Goal: Task Accomplishment & Management: Complete application form

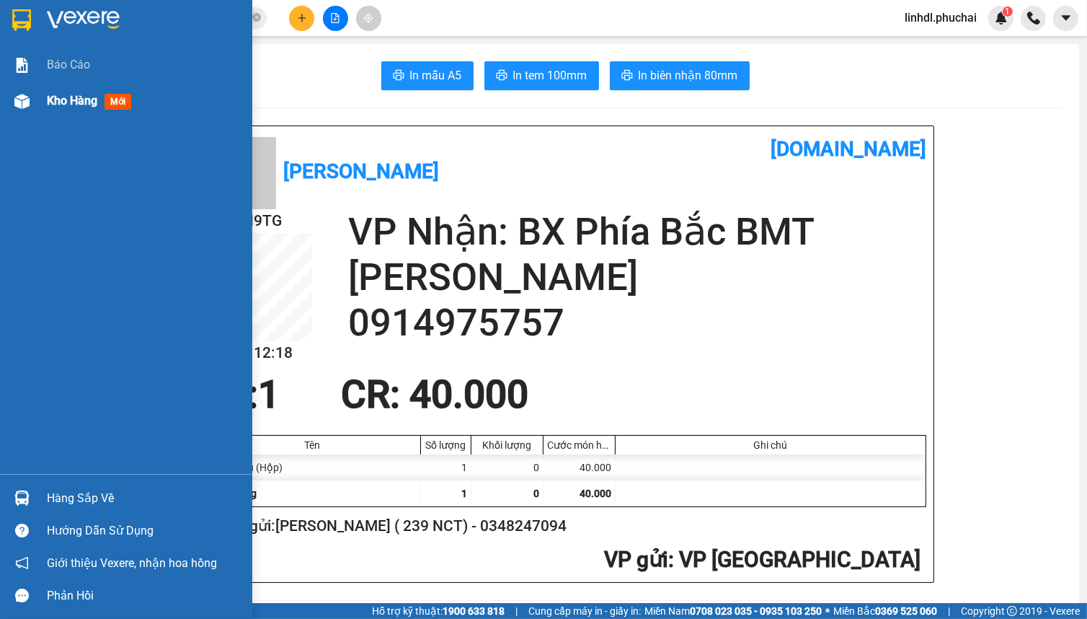
click at [66, 103] on span "Kho hàng" at bounding box center [72, 101] width 50 height 14
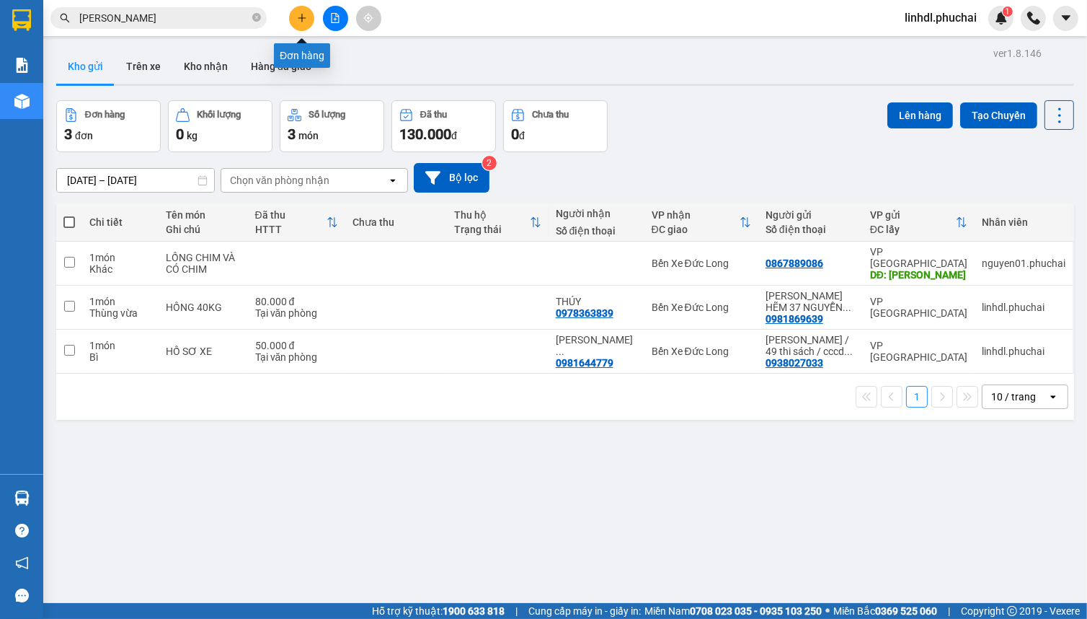
click at [301, 17] on icon "plus" at bounding box center [302, 17] width 8 height 1
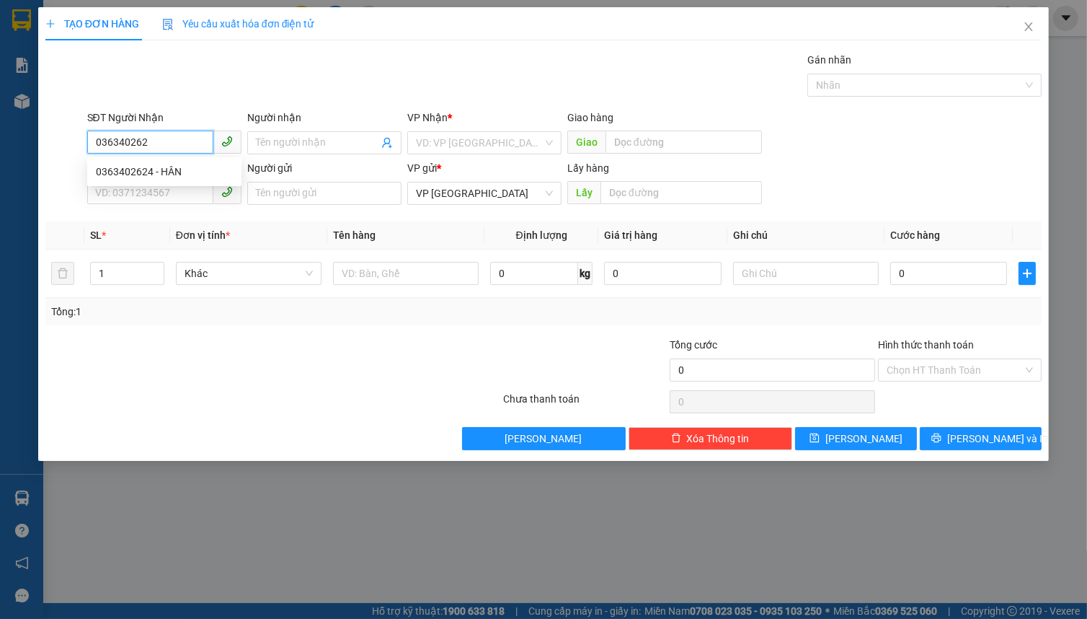
type input "0363402624"
click at [143, 171] on div "0363402624 - HÂN" at bounding box center [164, 172] width 137 height 16
type input "HÂN"
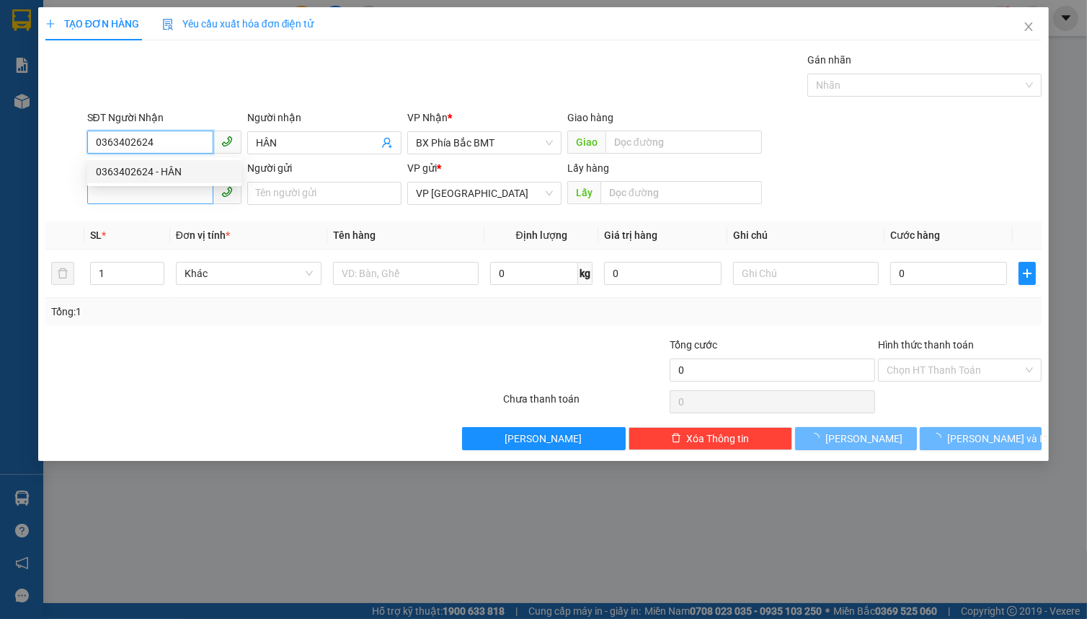
type input "70.000"
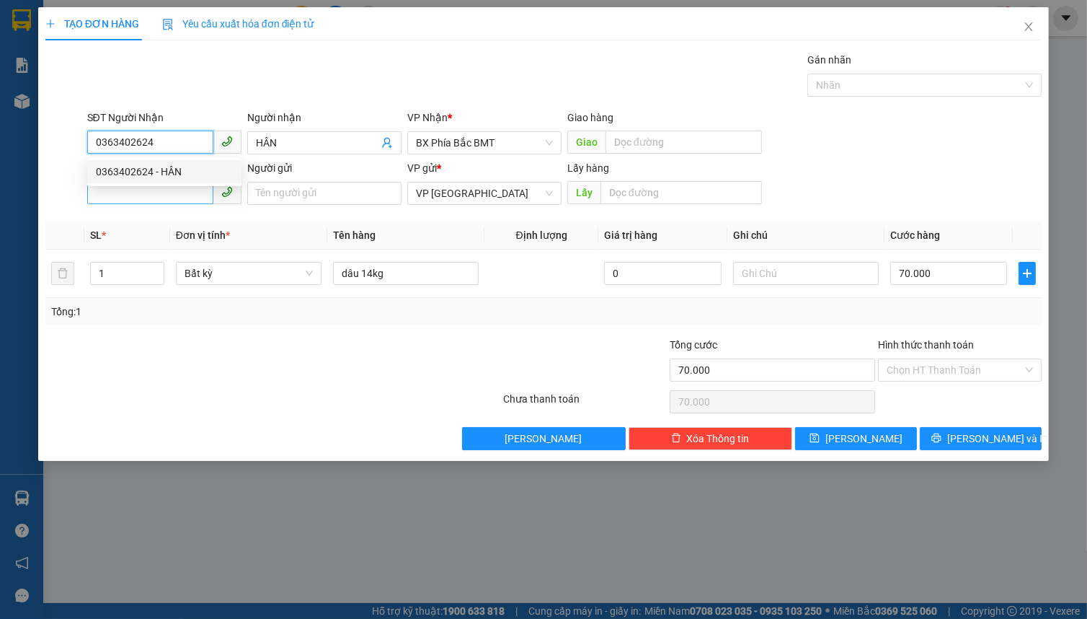
type input "0363402624"
click at [159, 190] on input "SĐT Người Gửi" at bounding box center [150, 192] width 126 height 23
click at [172, 193] on input "0810765979" at bounding box center [150, 192] width 126 height 23
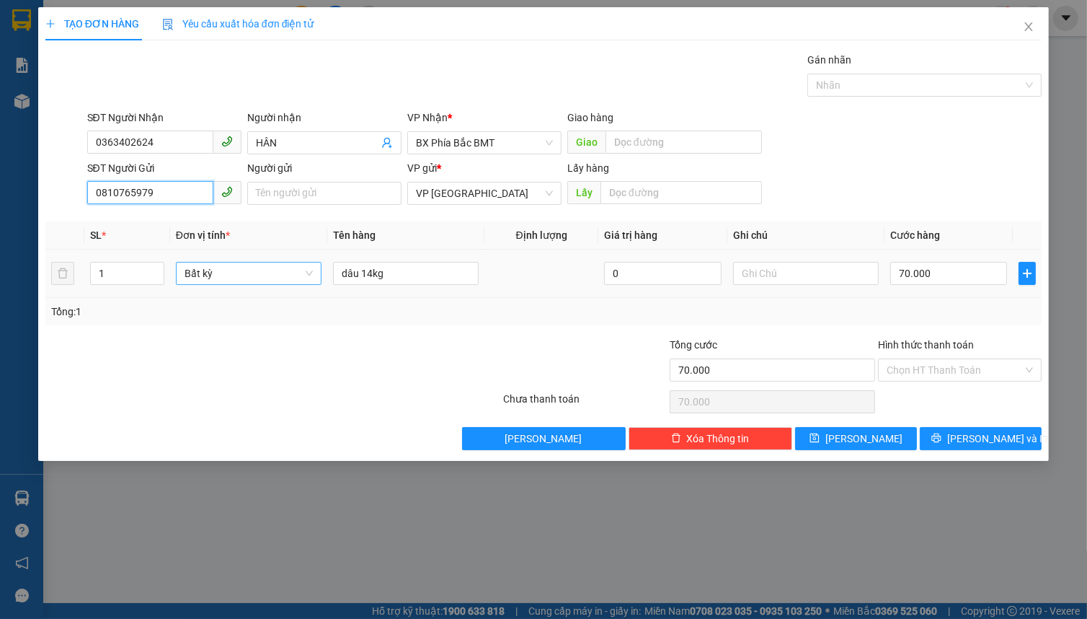
click at [232, 282] on span "Bất kỳ" at bounding box center [249, 273] width 128 height 22
type input "0810765979"
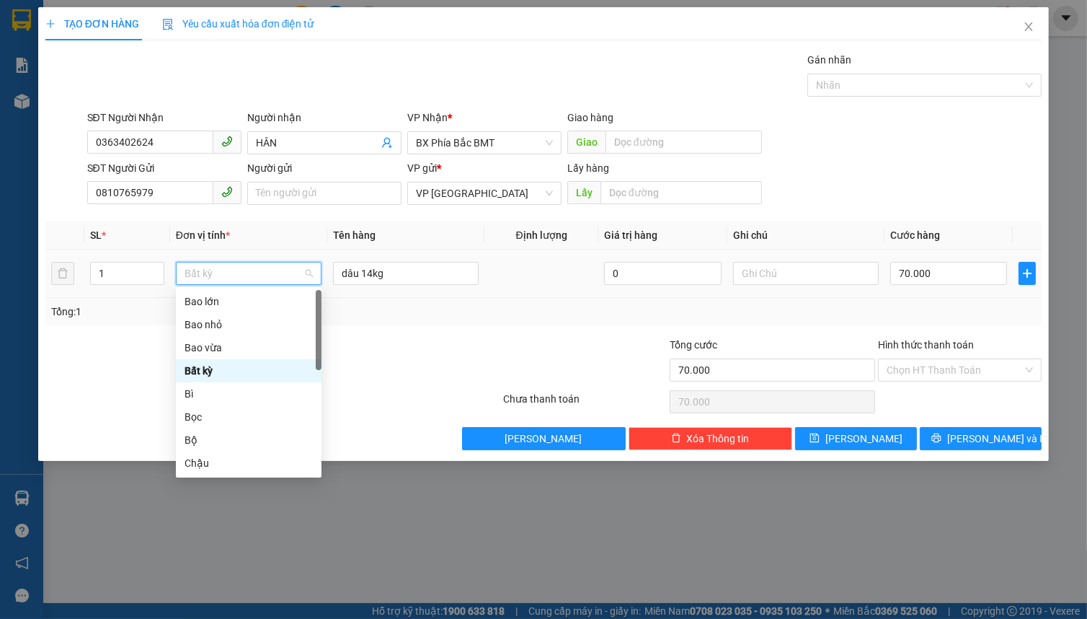
type input "K"
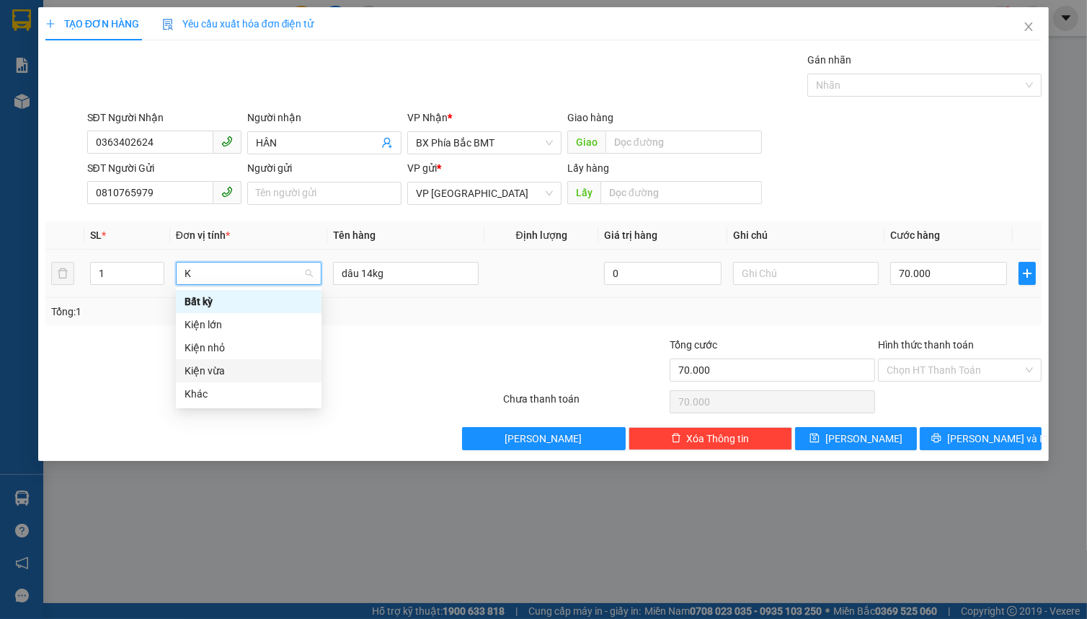
click at [222, 365] on div "Kiện vừa" at bounding box center [249, 371] width 128 height 16
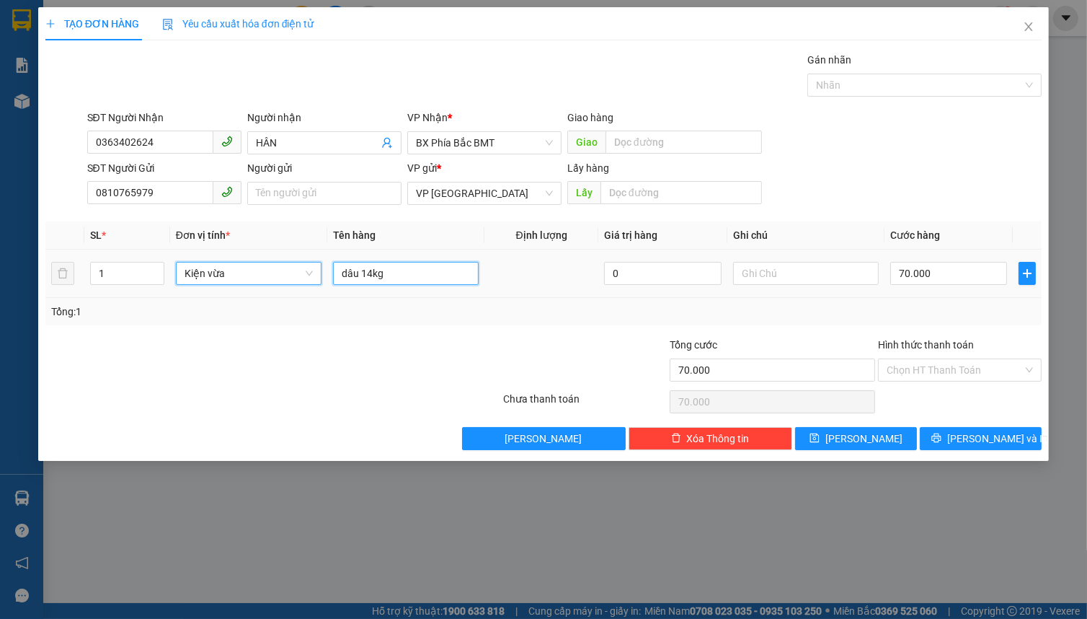
click at [391, 273] on input "dâu 14kg" at bounding box center [406, 273] width 146 height 23
type input "0"
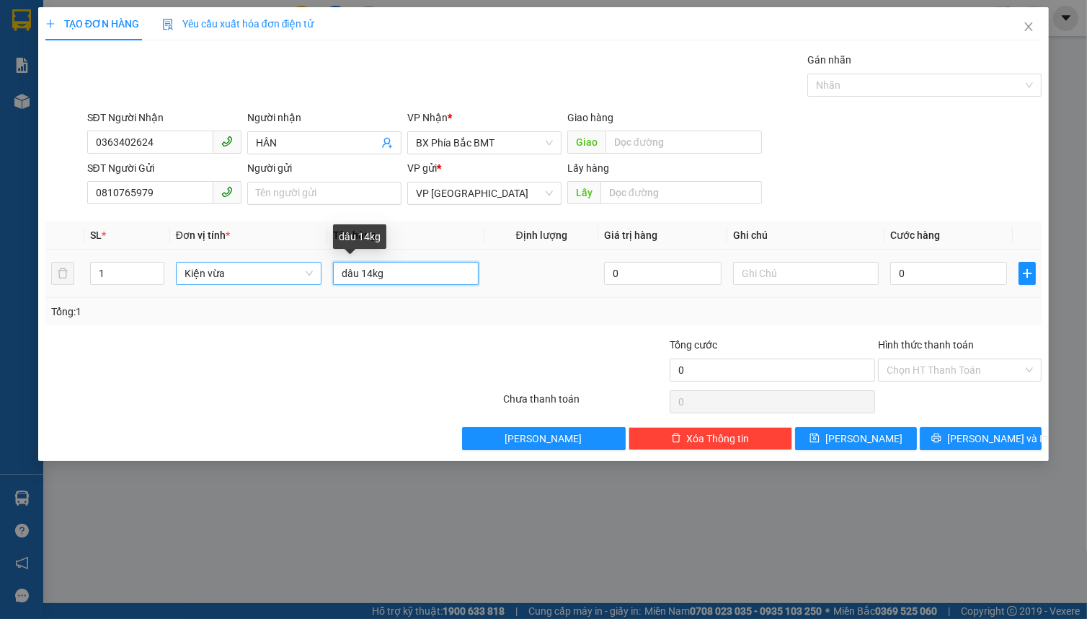
click at [391, 273] on input "dâu 14kg" at bounding box center [406, 273] width 146 height 23
click at [394, 268] on input "dâu 14kg" at bounding box center [406, 273] width 146 height 23
drag, startPoint x: 408, startPoint y: 274, endPoint x: 427, endPoint y: 276, distance: 18.9
click at [410, 274] on input "6KG DÂU NHẬT TG 1.5TR" at bounding box center [406, 273] width 146 height 23
type input "6KG DÂU ÚC TG 1.5TR"
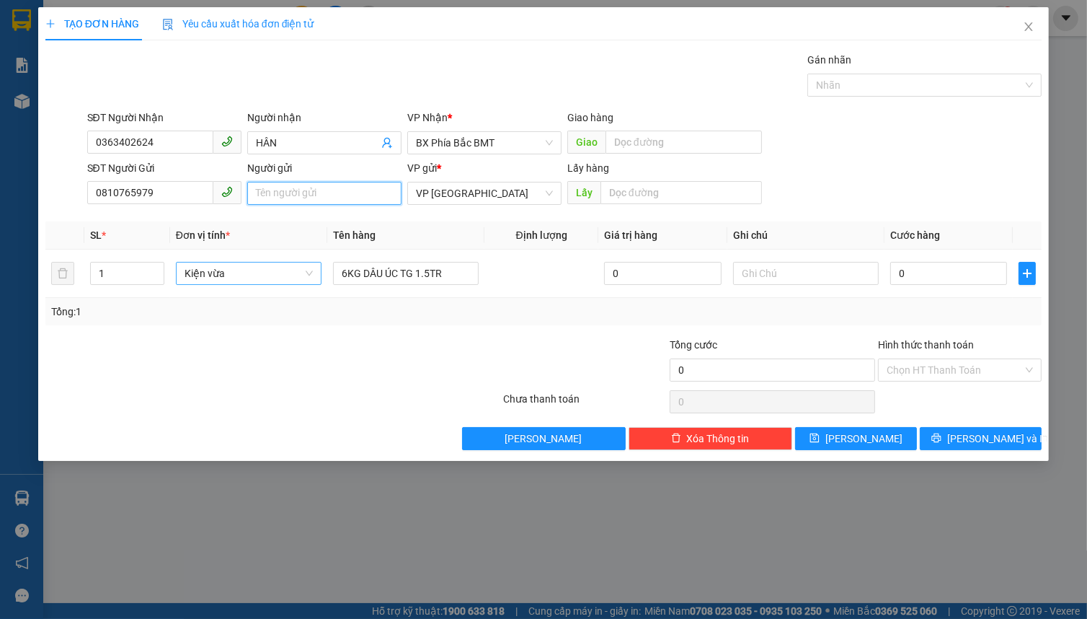
click at [266, 196] on input "Người gửi" at bounding box center [324, 193] width 154 height 23
click at [363, 198] on input "[PERSON_NAME] hoàng phước thành" at bounding box center [324, 193] width 154 height 23
type input "võ văn [GEOGRAPHIC_DATA] 068202009282"
click at [944, 280] on input "0" at bounding box center [948, 273] width 117 height 23
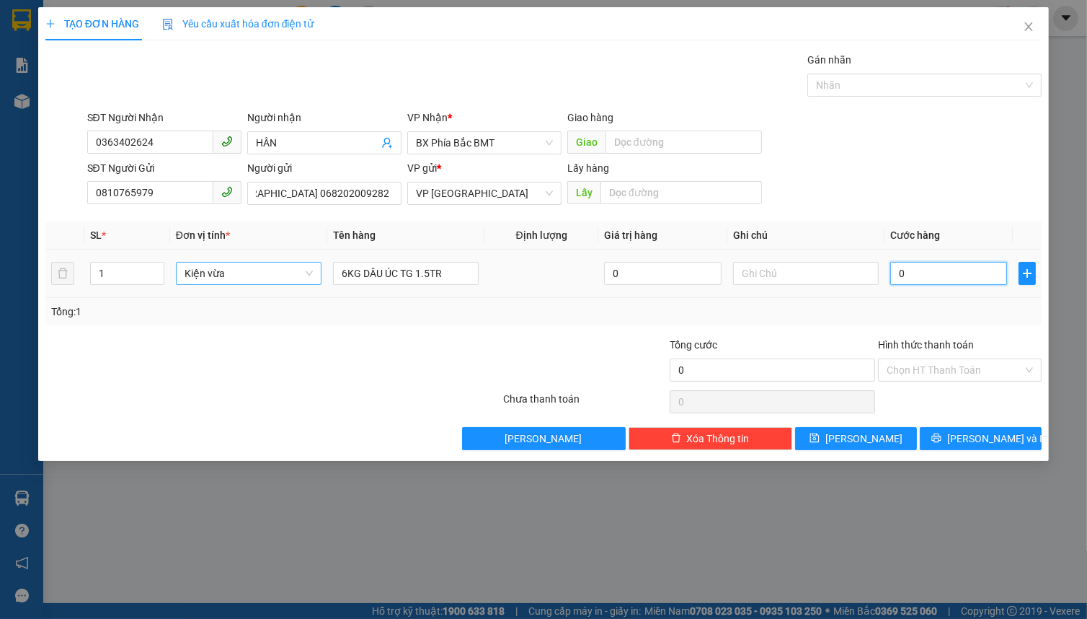
scroll to position [0, 0]
type input "6"
type input "60"
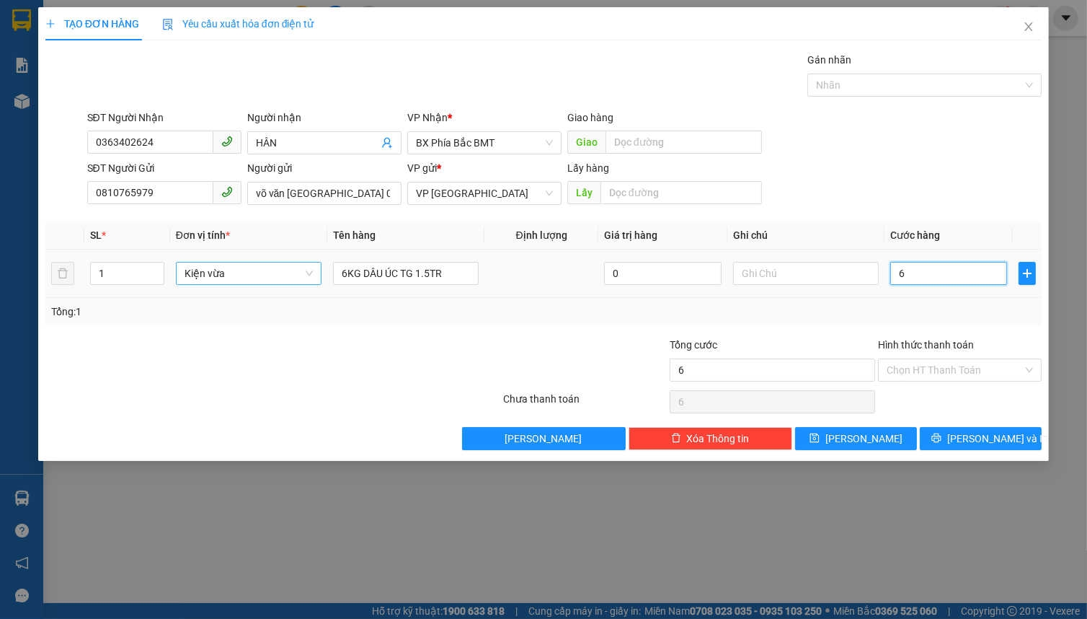
type input "60"
type input "600"
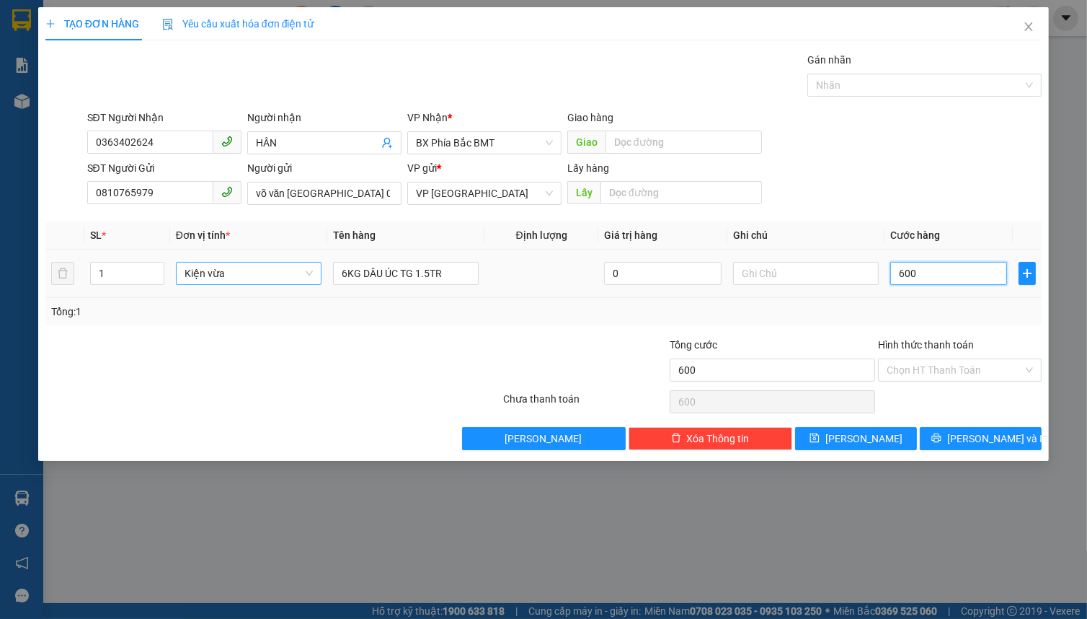
type input "6.000"
type input "60.000"
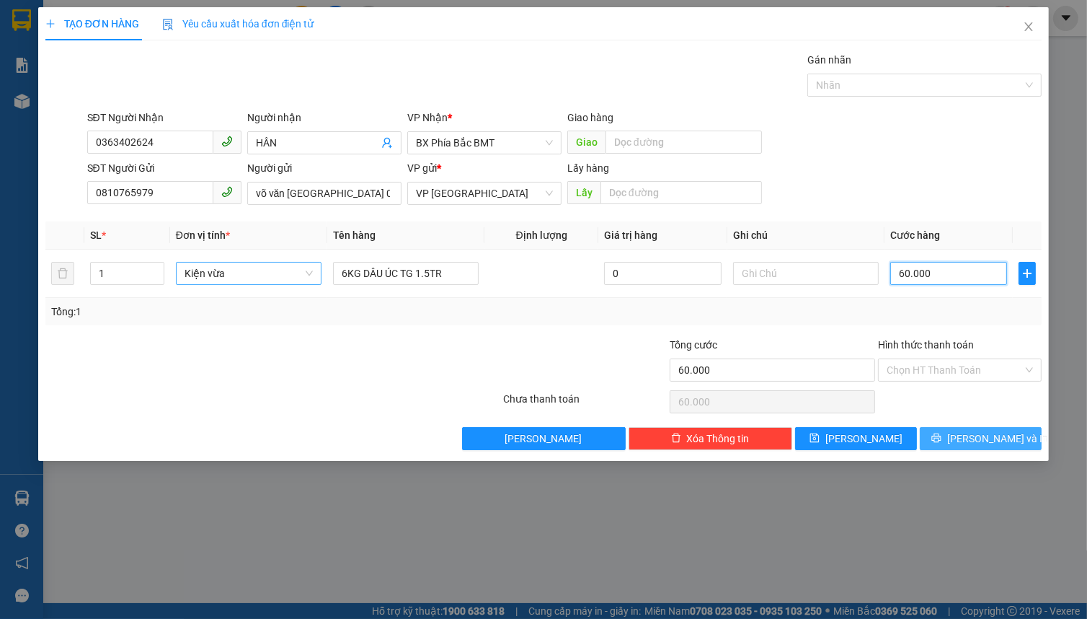
type input "60.000"
click at [955, 430] on button "[PERSON_NAME] và In" at bounding box center [981, 438] width 122 height 23
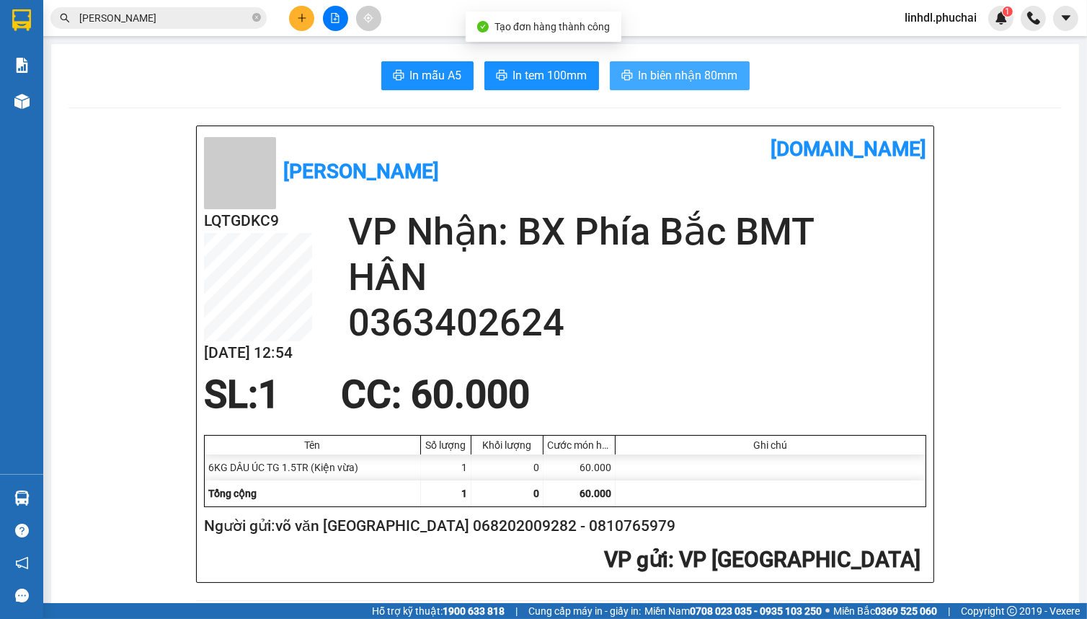
click at [705, 76] on span "In biên nhận 80mm" at bounding box center [688, 75] width 99 height 18
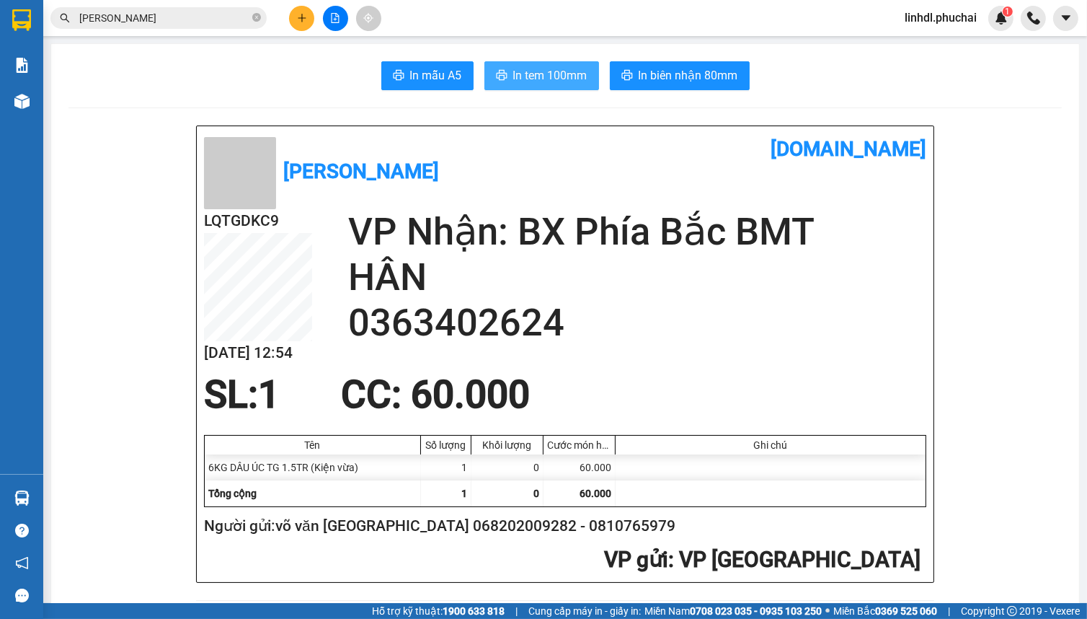
click at [513, 72] on span "In tem 100mm" at bounding box center [550, 75] width 74 height 18
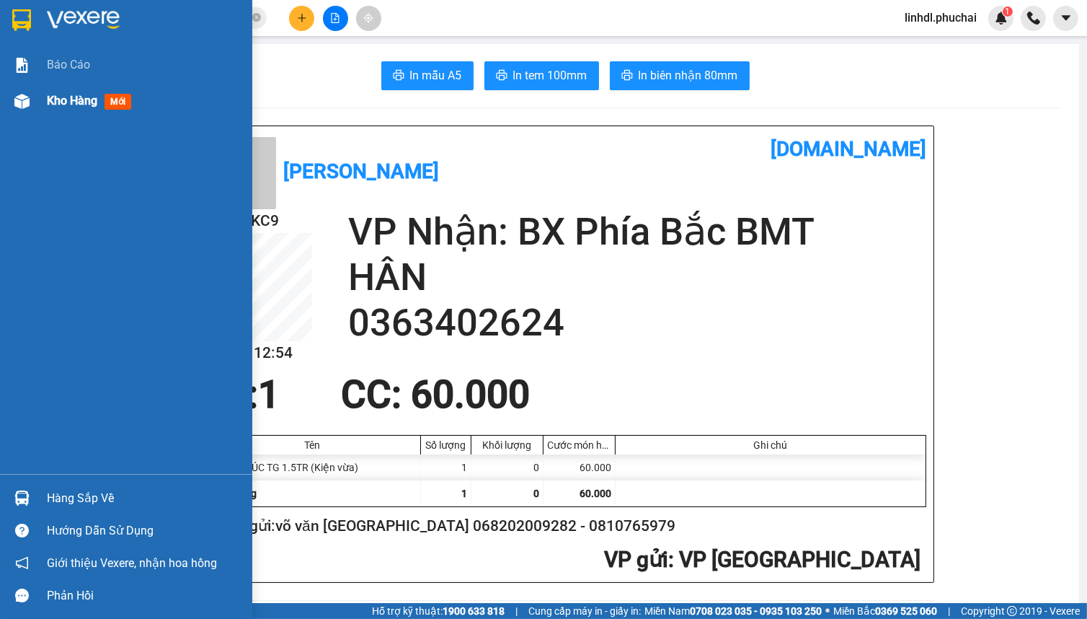
drag, startPoint x: 50, startPoint y: 107, endPoint x: 72, endPoint y: 107, distance: 22.4
click at [50, 107] on span "Kho hàng" at bounding box center [72, 101] width 50 height 14
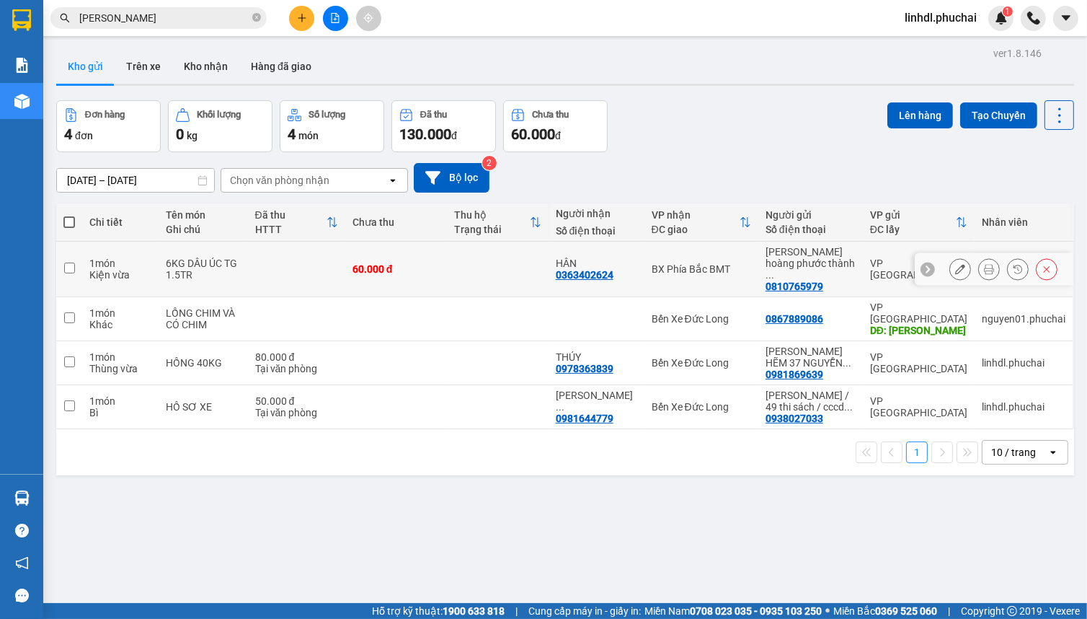
click at [360, 271] on td "60.000 đ" at bounding box center [396, 270] width 102 height 56
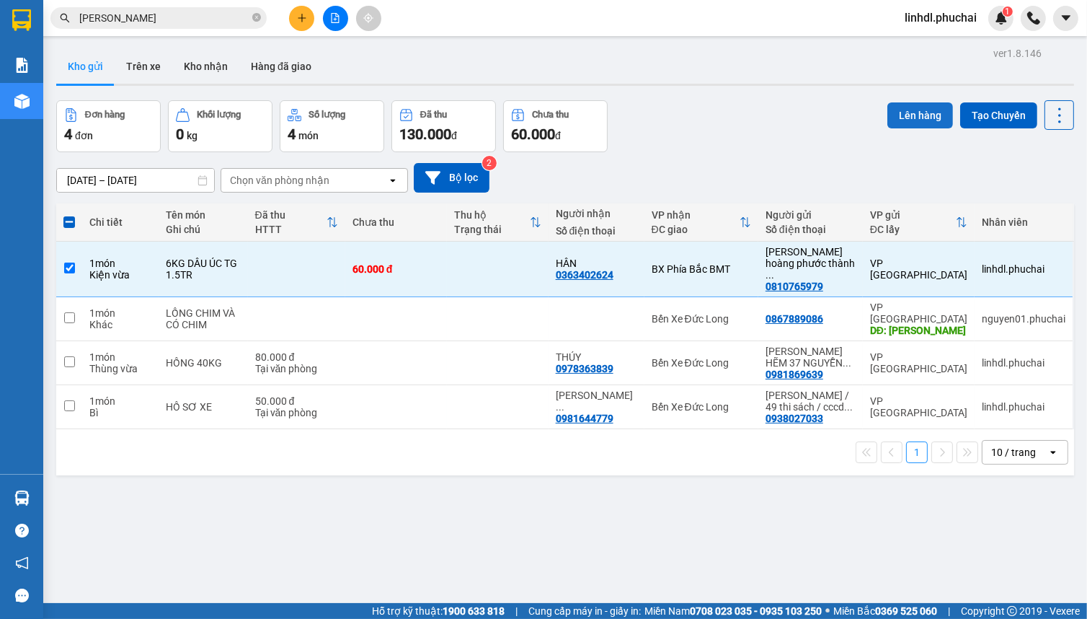
click at [892, 121] on button "Lên hàng" at bounding box center [921, 115] width 66 height 26
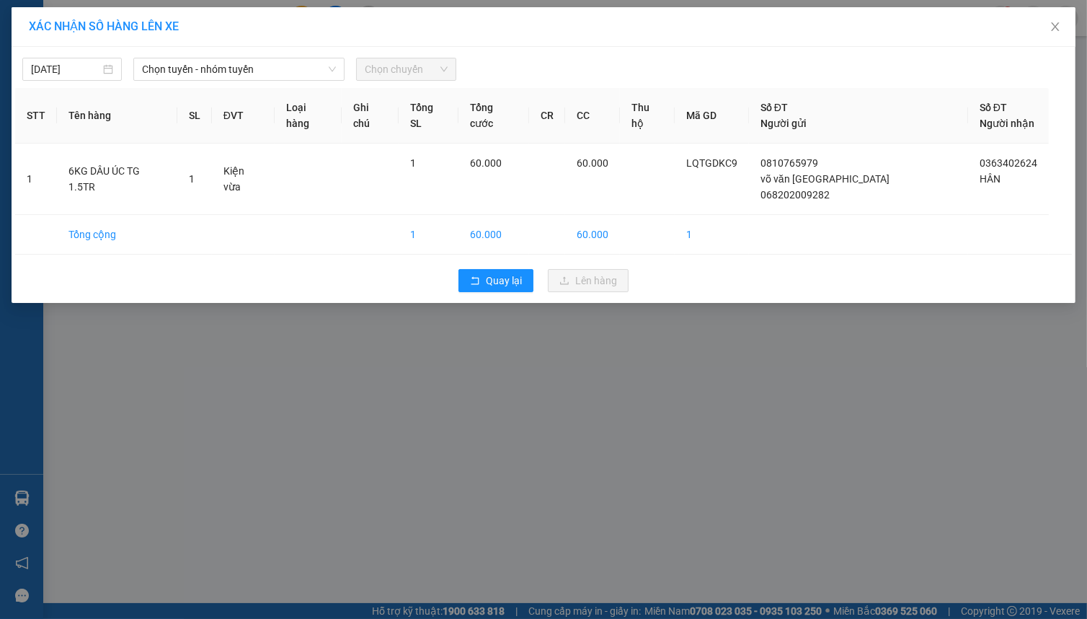
click at [172, 77] on span "Chọn tuyến - nhóm tuyến" at bounding box center [239, 69] width 194 height 22
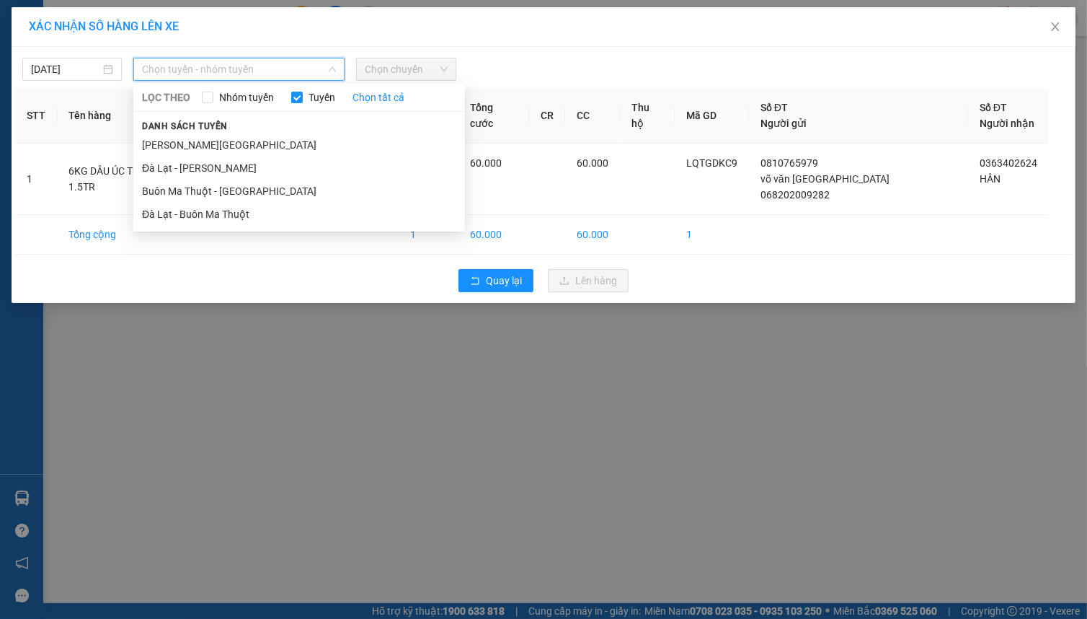
drag, startPoint x: 176, startPoint y: 164, endPoint x: 317, endPoint y: 120, distance: 147.3
click at [174, 165] on li "Đà Lạt - [PERSON_NAME]" at bounding box center [299, 167] width 332 height 23
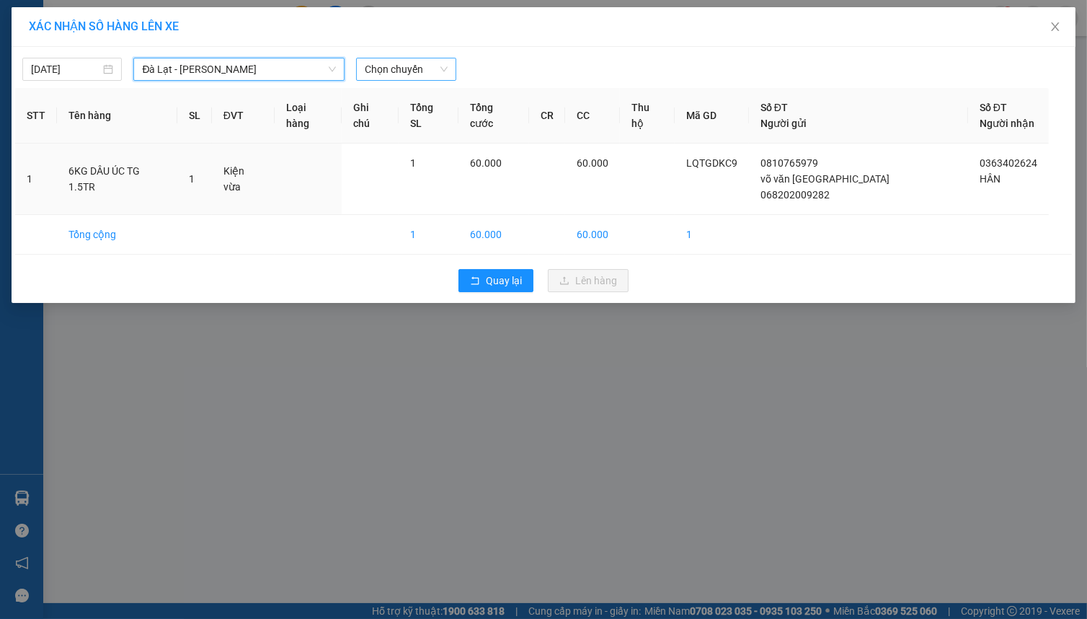
click at [424, 74] on span "Chọn chuyến" at bounding box center [406, 69] width 82 height 22
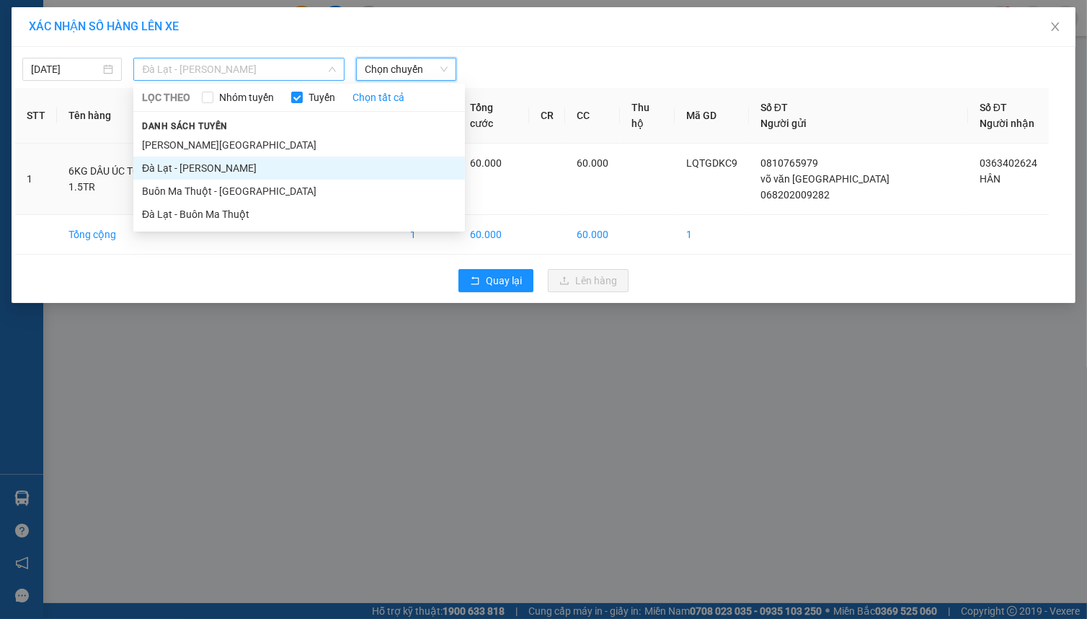
click at [177, 70] on span "Đà Lạt - [PERSON_NAME]" at bounding box center [239, 69] width 194 height 22
drag, startPoint x: 213, startPoint y: 204, endPoint x: 270, endPoint y: 139, distance: 85.9
click at [213, 205] on li "Đà Lạt - Buôn Ma Thuột" at bounding box center [299, 214] width 332 height 23
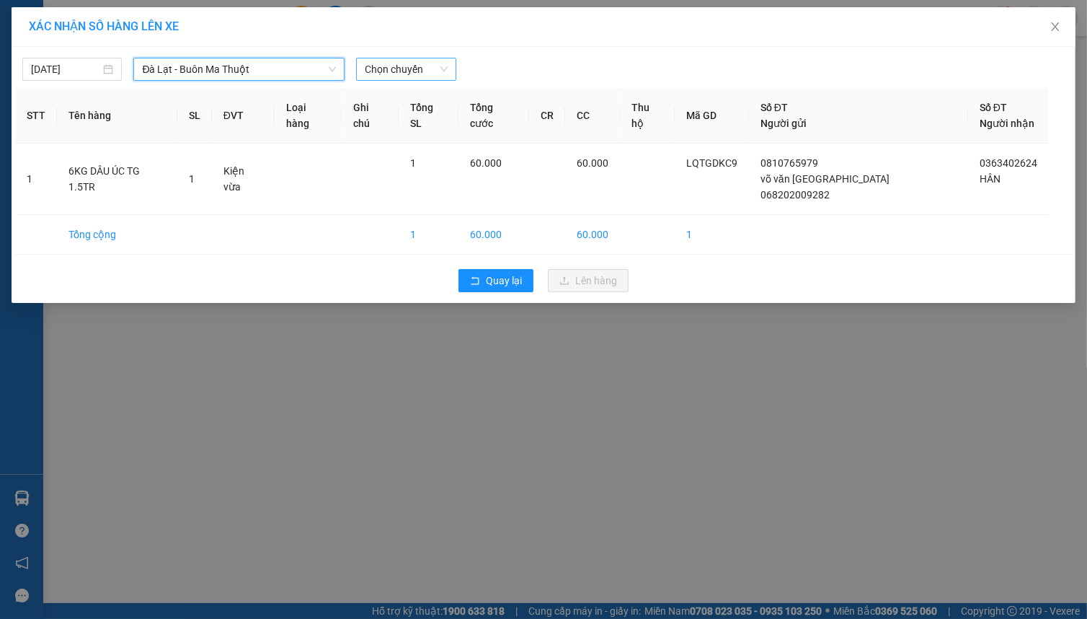
drag, startPoint x: 379, startPoint y: 74, endPoint x: 406, endPoint y: 73, distance: 27.4
click at [379, 74] on span "Chọn chuyến" at bounding box center [406, 69] width 82 height 22
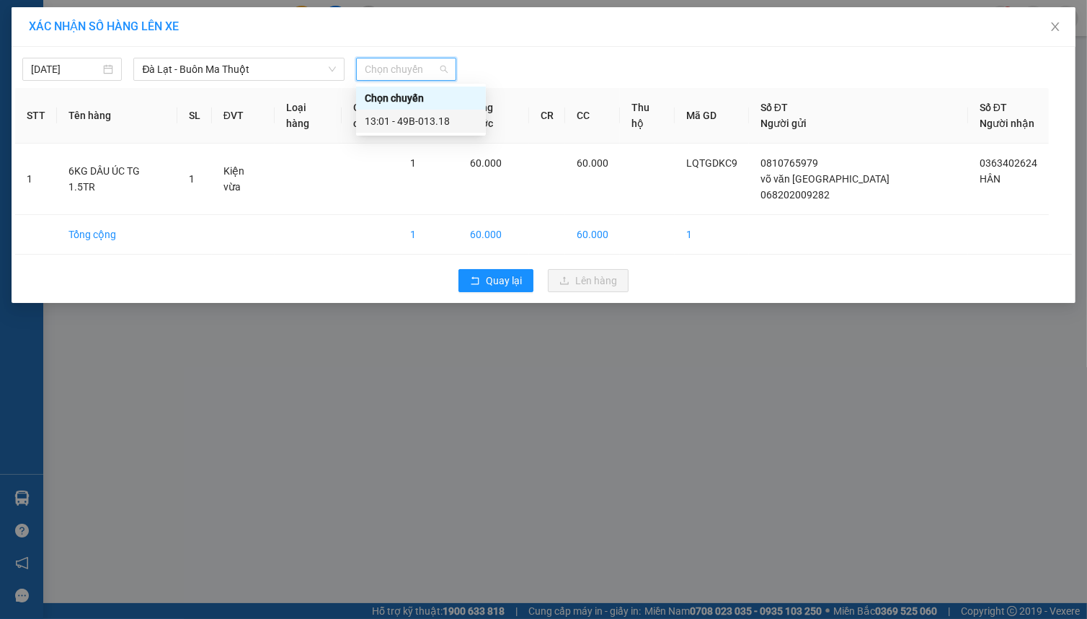
click at [429, 123] on div "13:01 - 49B-013.18" at bounding box center [421, 121] width 112 height 16
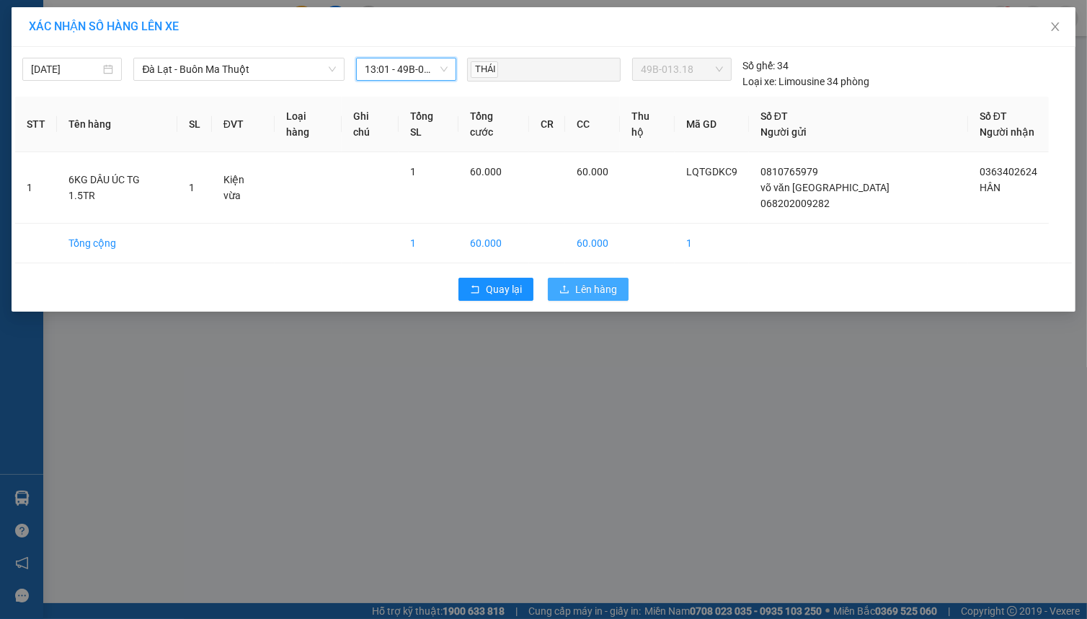
click at [597, 291] on span "Lên hàng" at bounding box center [596, 289] width 42 height 16
